Goal: Task Accomplishment & Management: Use online tool/utility

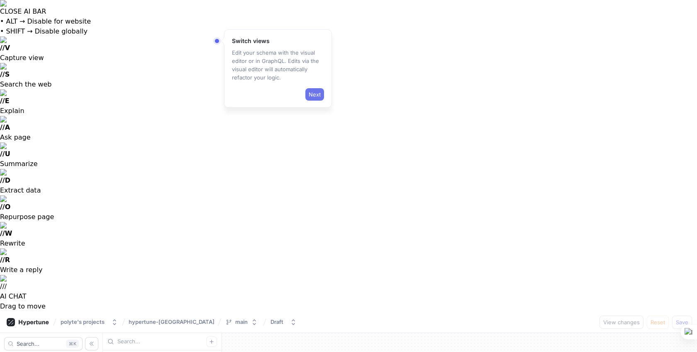
click at [316, 94] on span "Next" at bounding box center [314, 94] width 12 height 5
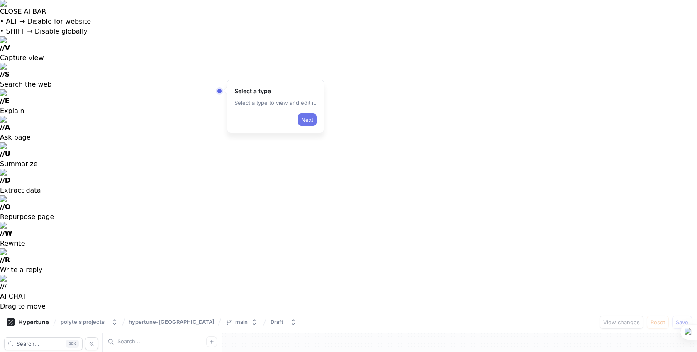
click at [306, 121] on span "Next" at bounding box center [307, 119] width 12 height 5
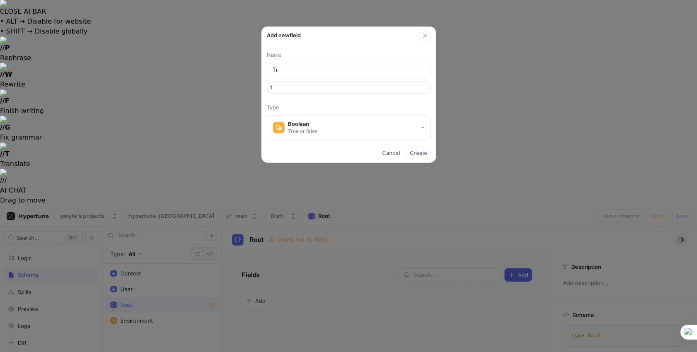
type input "Tre"
type input "tre"
type input "[PERSON_NAME]"
type input "Treue"
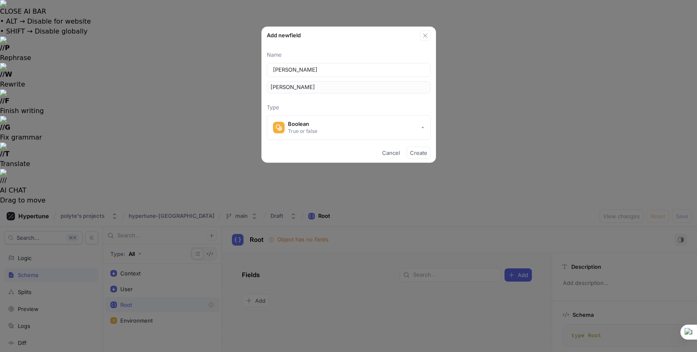
type input "treue"
type input "[PERSON_NAME]"
type input "Tre"
type input "tre"
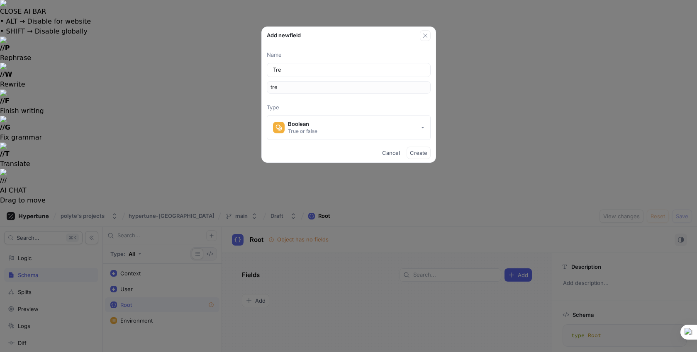
type input "Tr"
type input "tr"
type input "Tru"
type input "tru"
type input "True"
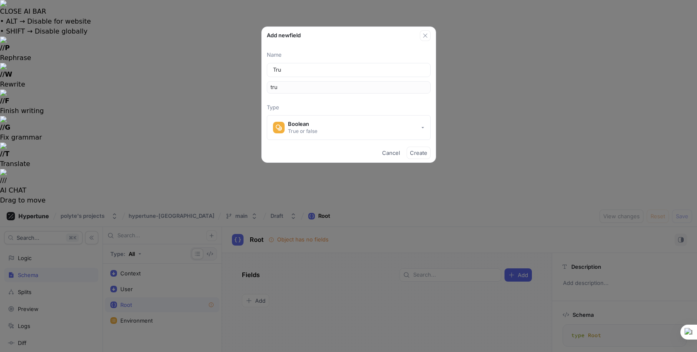
type input "true"
type input "True"
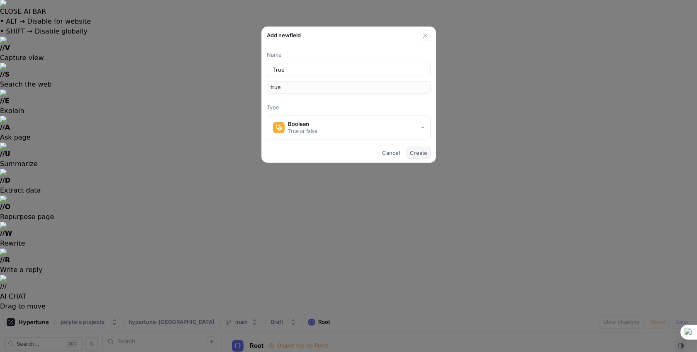
click at [417, 151] on span "Create" at bounding box center [418, 153] width 17 height 5
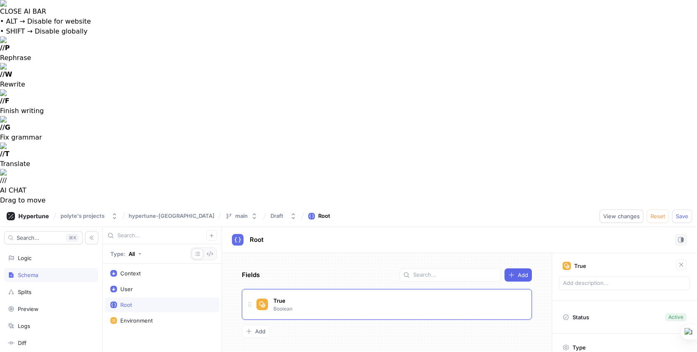
type textarea "x"
type textarea "q"
type textarea "x"
type textarea "qu"
type textarea "x"
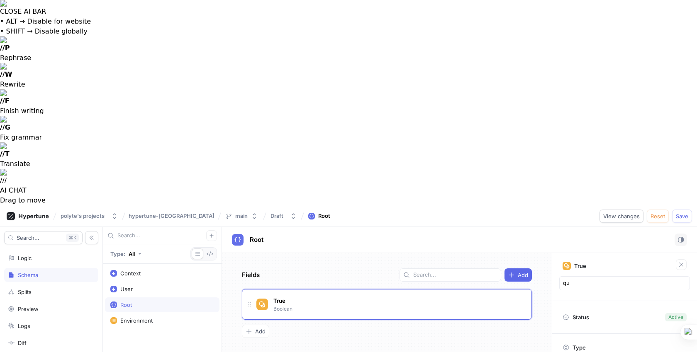
type textarea "que"
type textarea "x"
type textarea "ques"
type textarea "x"
type textarea "quest"
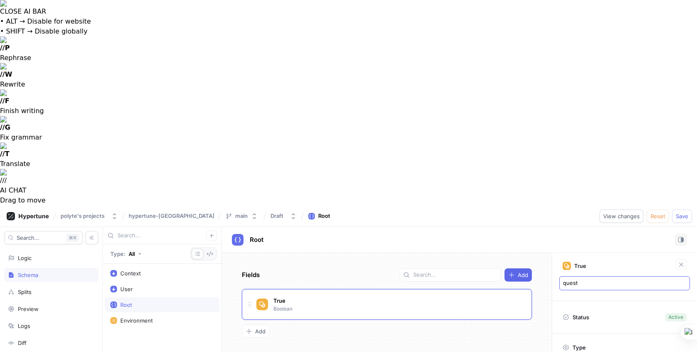
type textarea "x"
type textarea "questi"
type textarea "x"
type textarea "questio"
type textarea "x"
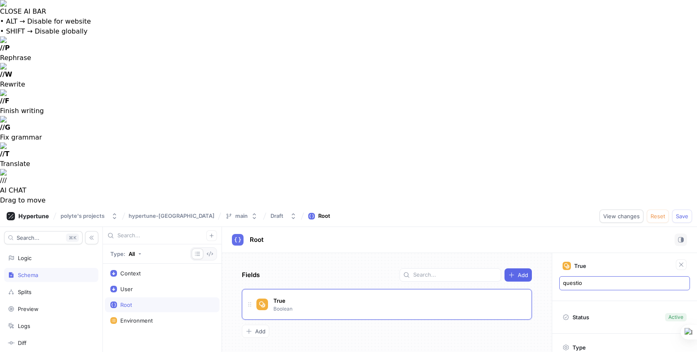
type textarea "question"
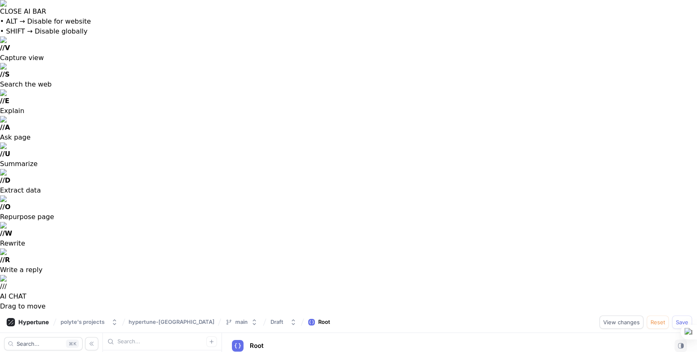
type textarea "x"
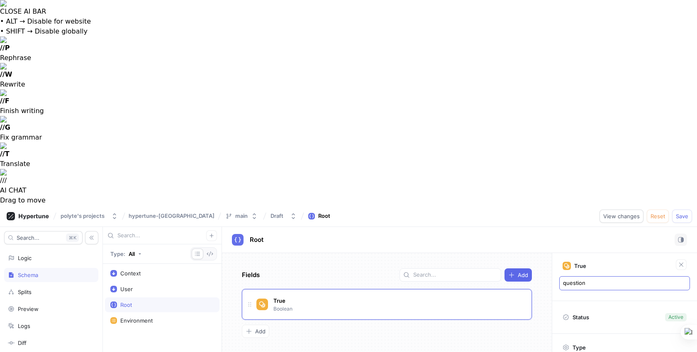
click at [589, 277] on textarea "question" at bounding box center [624, 284] width 131 height 14
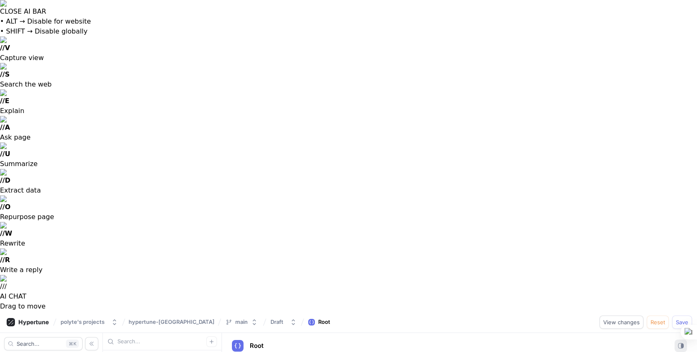
click at [678, 343] on icon "button" at bounding box center [681, 346] width 6 height 6
type textarea "enum Environment { development, production, test }"
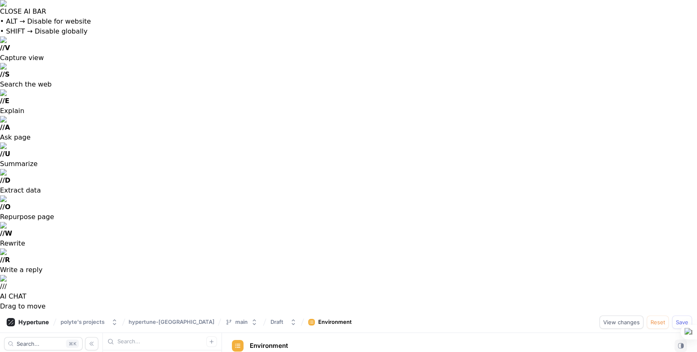
type textarea "x"
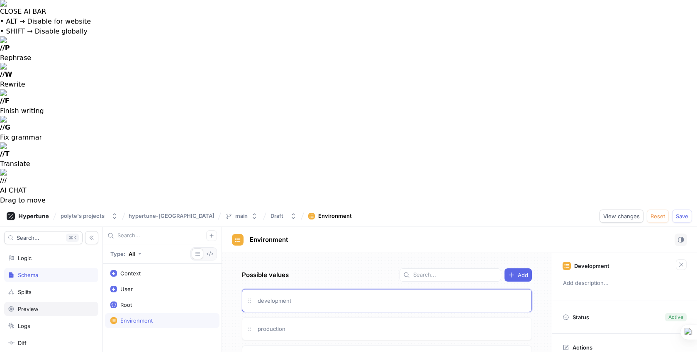
click at [41, 306] on div "Preview" at bounding box center [51, 309] width 87 height 7
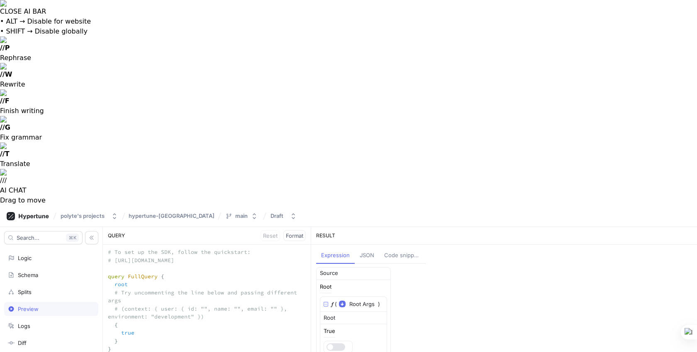
click at [258, 245] on textarea "# To set up the SDK, follow the quickstart: # [URL][DOMAIN_NAME] query FullQuer…" at bounding box center [207, 305] width 208 height 120
click at [31, 289] on div "Splits" at bounding box center [25, 292] width 14 height 7
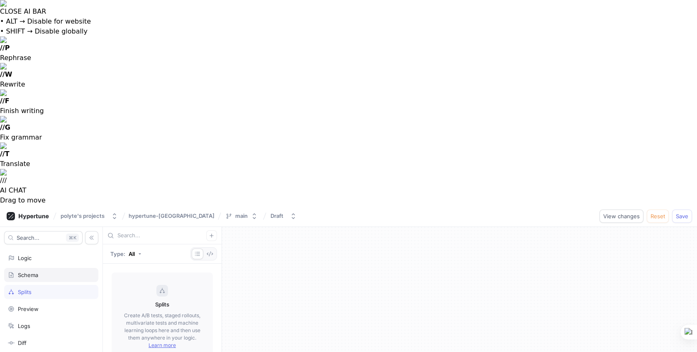
click at [43, 272] on div "Schema" at bounding box center [51, 275] width 87 height 7
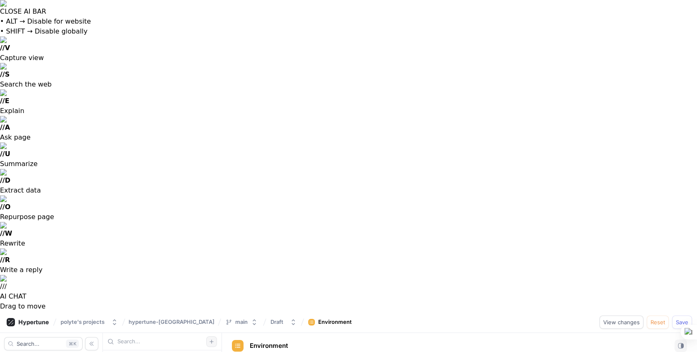
click at [209, 340] on icon "button" at bounding box center [211, 342] width 5 height 5
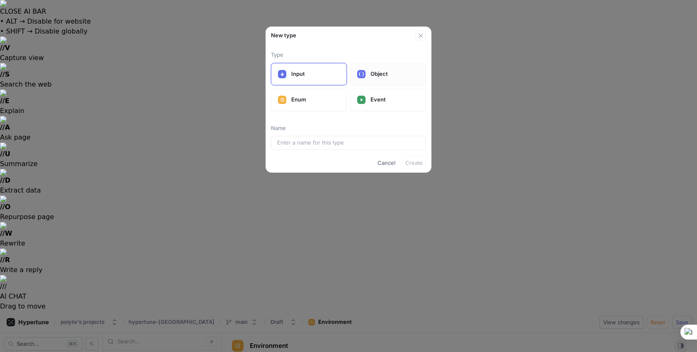
click at [385, 72] on p "Object" at bounding box center [394, 74] width 49 height 8
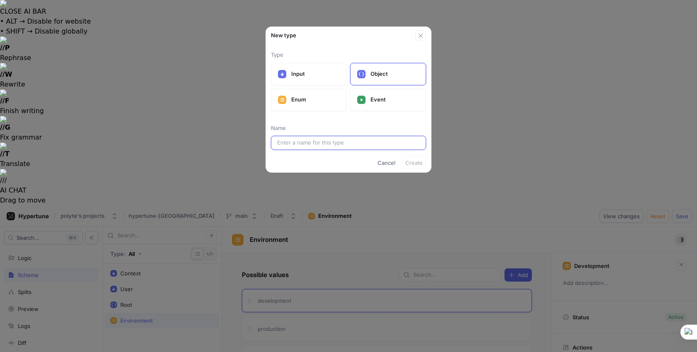
click at [377, 143] on input "text" at bounding box center [348, 143] width 143 height 8
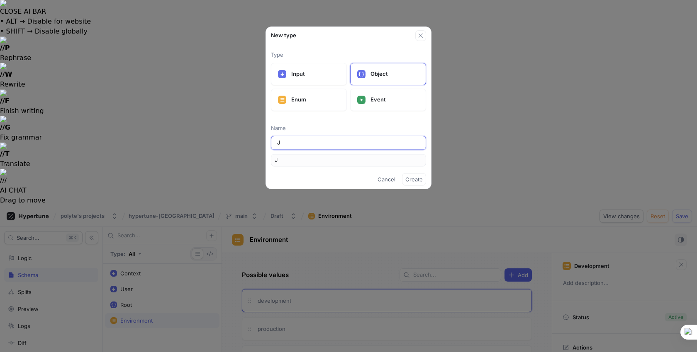
type input "[PERSON_NAME]"
type input "JOB"
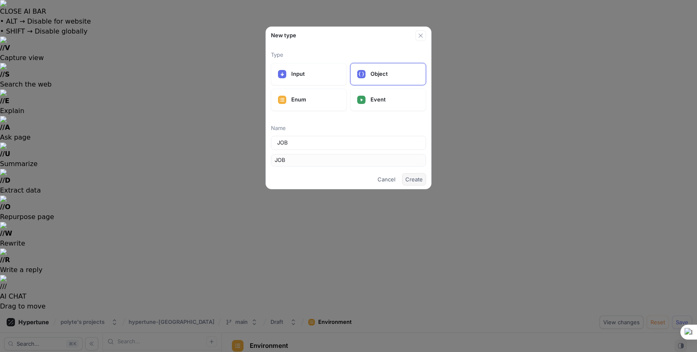
click at [422, 179] on span "Create" at bounding box center [413, 179] width 17 height 5
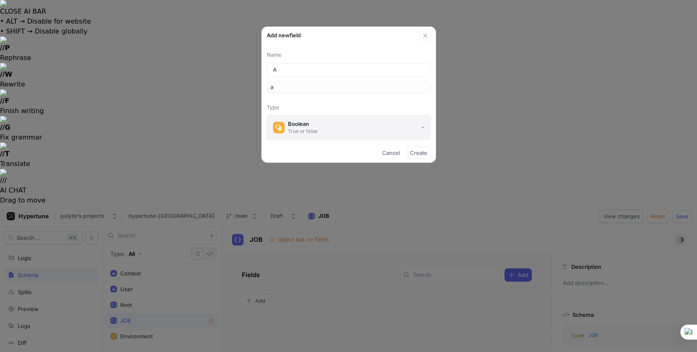
type input "Ar"
type input "ar"
type input "Are"
type input "are"
type input "Are y"
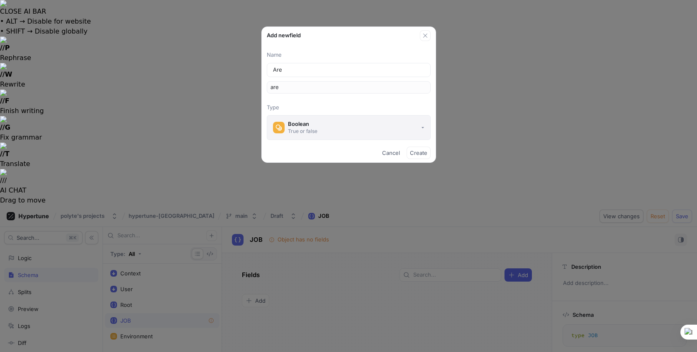
type input "[PERSON_NAME]"
type input "Are yo"
type input "areYo"
type input "Are you"
type input "areYou"
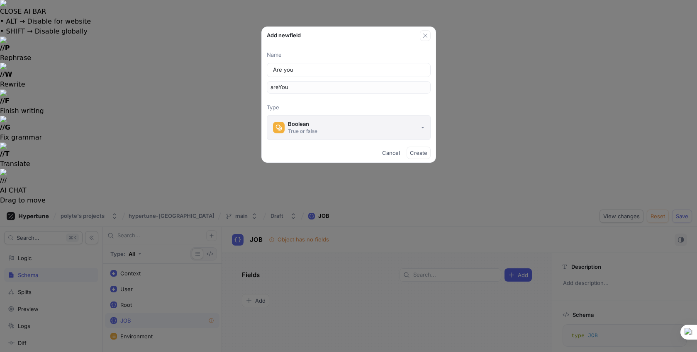
type input "Are you o"
type input "areYouO"
type input "Are you ok"
type input "areYouOk"
type input "Are you oka"
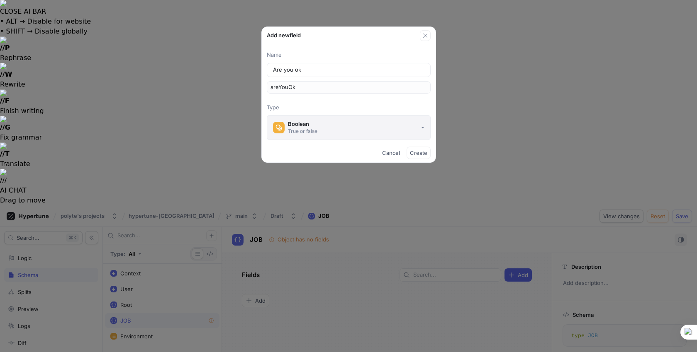
type input "areYouOka"
type input "Are you okay"
type input "areYouOkay"
type input "Are you okay?"
type input "areYouOkay?"
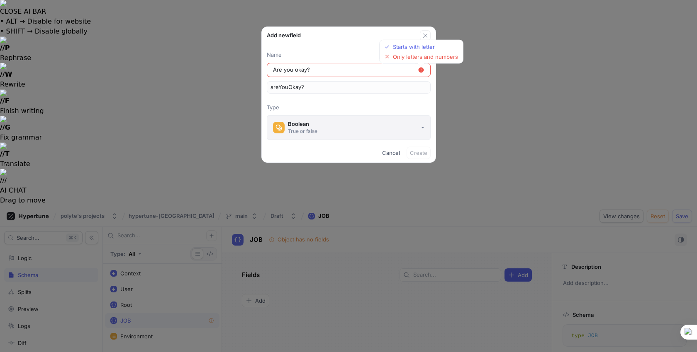
click at [377, 134] on button "Boolean True or false" at bounding box center [349, 127] width 164 height 25
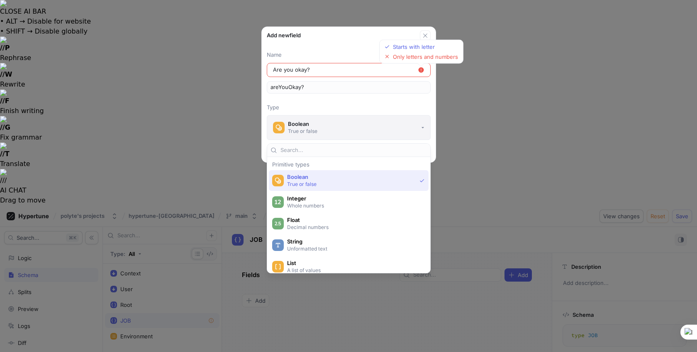
click at [379, 131] on button "Boolean True or false" at bounding box center [349, 127] width 164 height 25
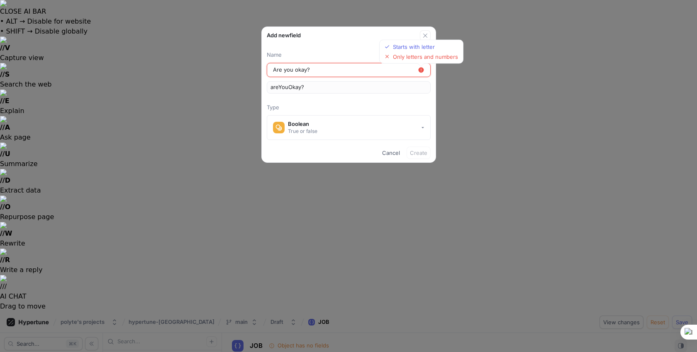
click at [340, 68] on input "Are you okay?" at bounding box center [345, 70] width 145 height 8
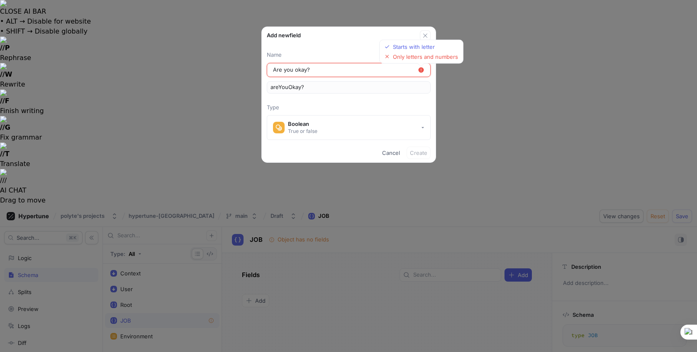
type input "Are you okay"
type input "areYouOkay"
type input "Are you okay"
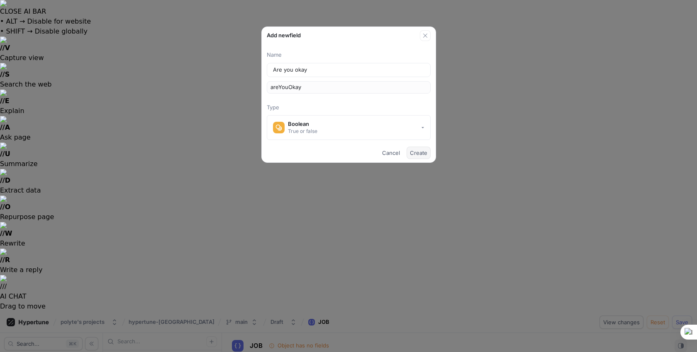
click at [423, 153] on span "Create" at bounding box center [418, 153] width 17 height 5
type textarea "type JOB { areYouOkay: Boolean! }"
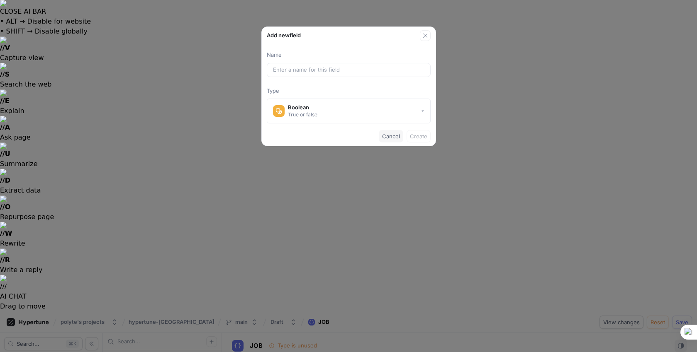
click at [382, 138] on span "Cancel" at bounding box center [391, 136] width 18 height 5
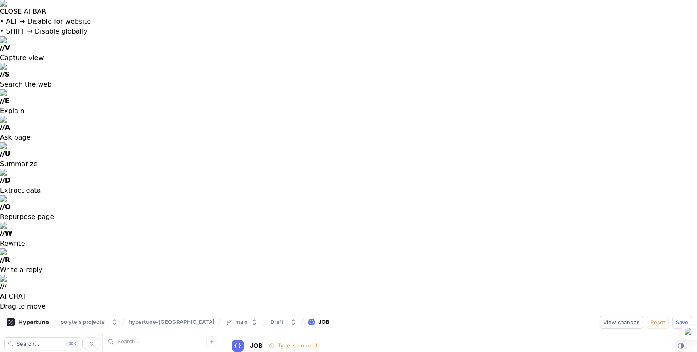
click at [300, 342] on div "Type is unused" at bounding box center [296, 346] width 39 height 8
click at [624, 320] on span "View changes" at bounding box center [621, 322] width 36 height 5
click at [681, 320] on span "Save" at bounding box center [681, 322] width 12 height 5
